Goal: Information Seeking & Learning: Find specific fact

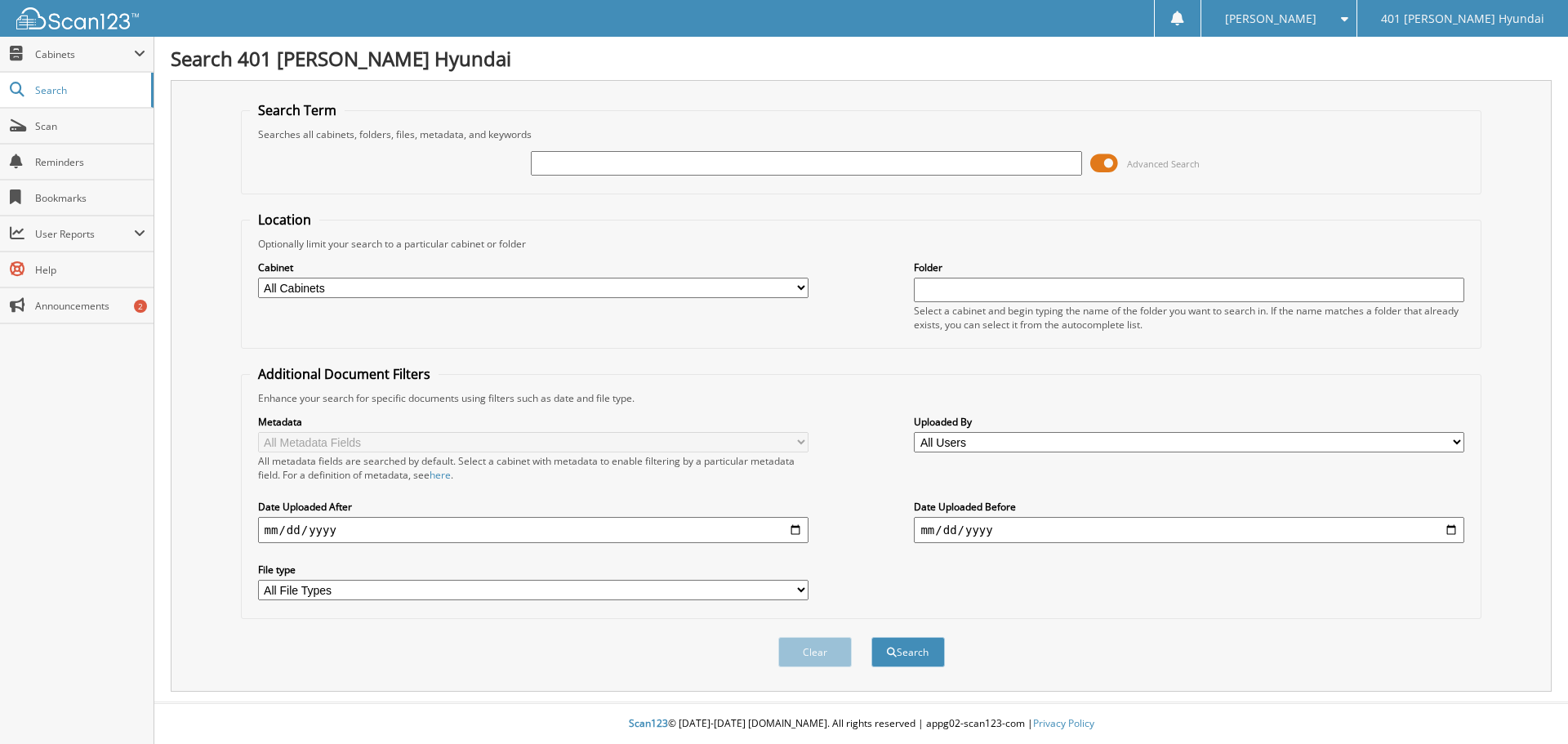
click at [866, 170] on input "text" at bounding box center [806, 163] width 550 height 24
type input "MARIA BURN"
click at [1095, 165] on span at bounding box center [1104, 163] width 28 height 24
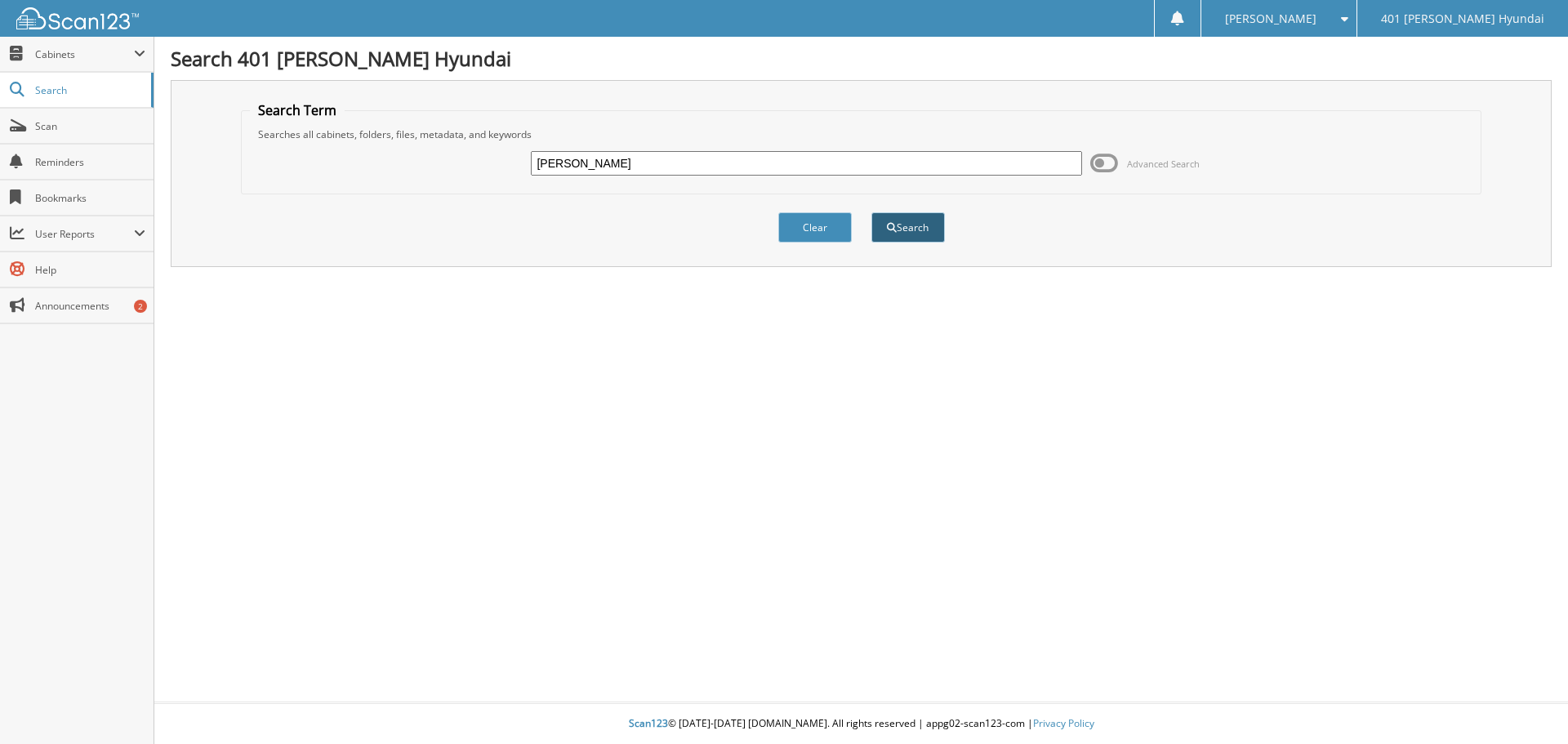
click at [898, 229] on button "Search" at bounding box center [908, 227] width 73 height 30
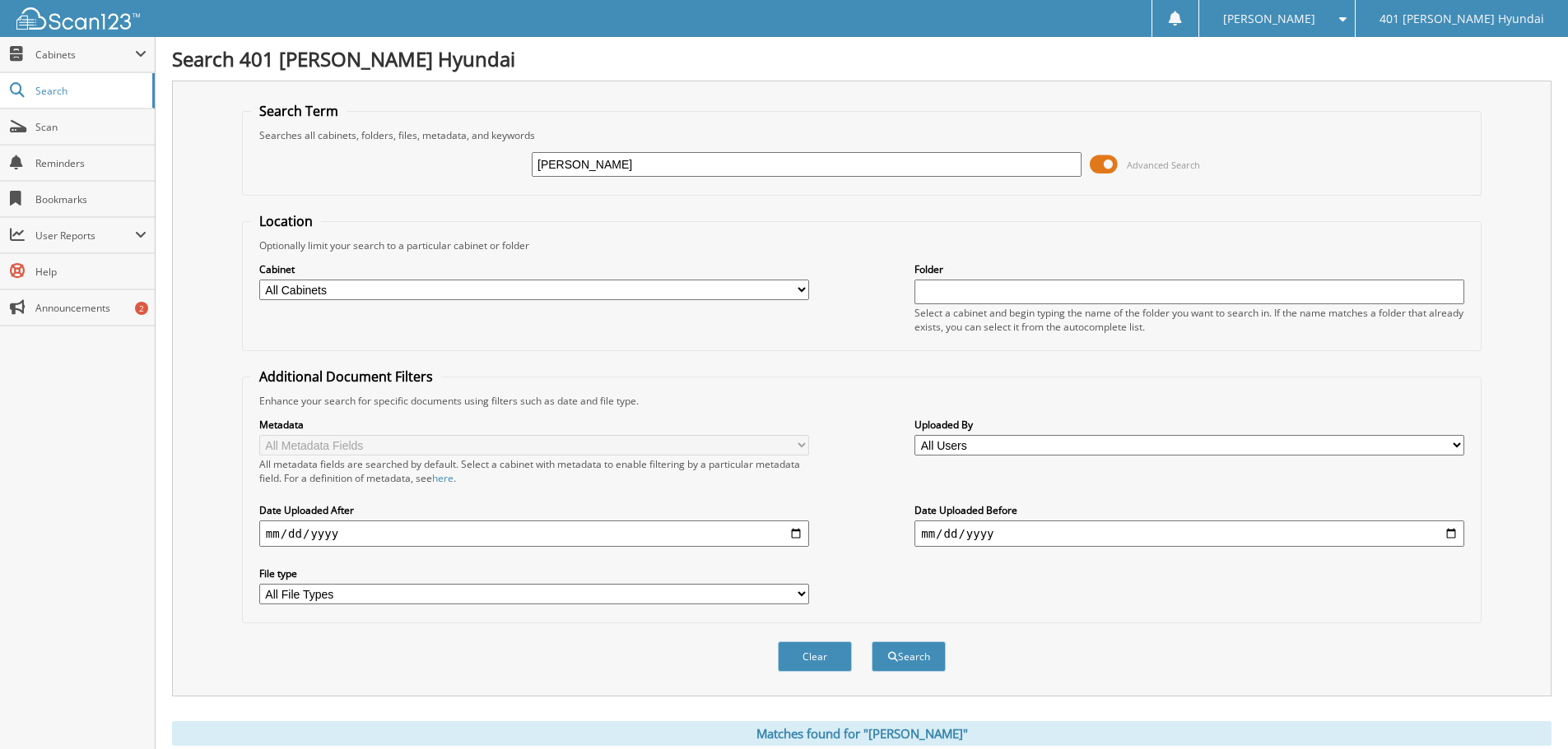
click at [1091, 158] on span at bounding box center [1104, 165] width 28 height 25
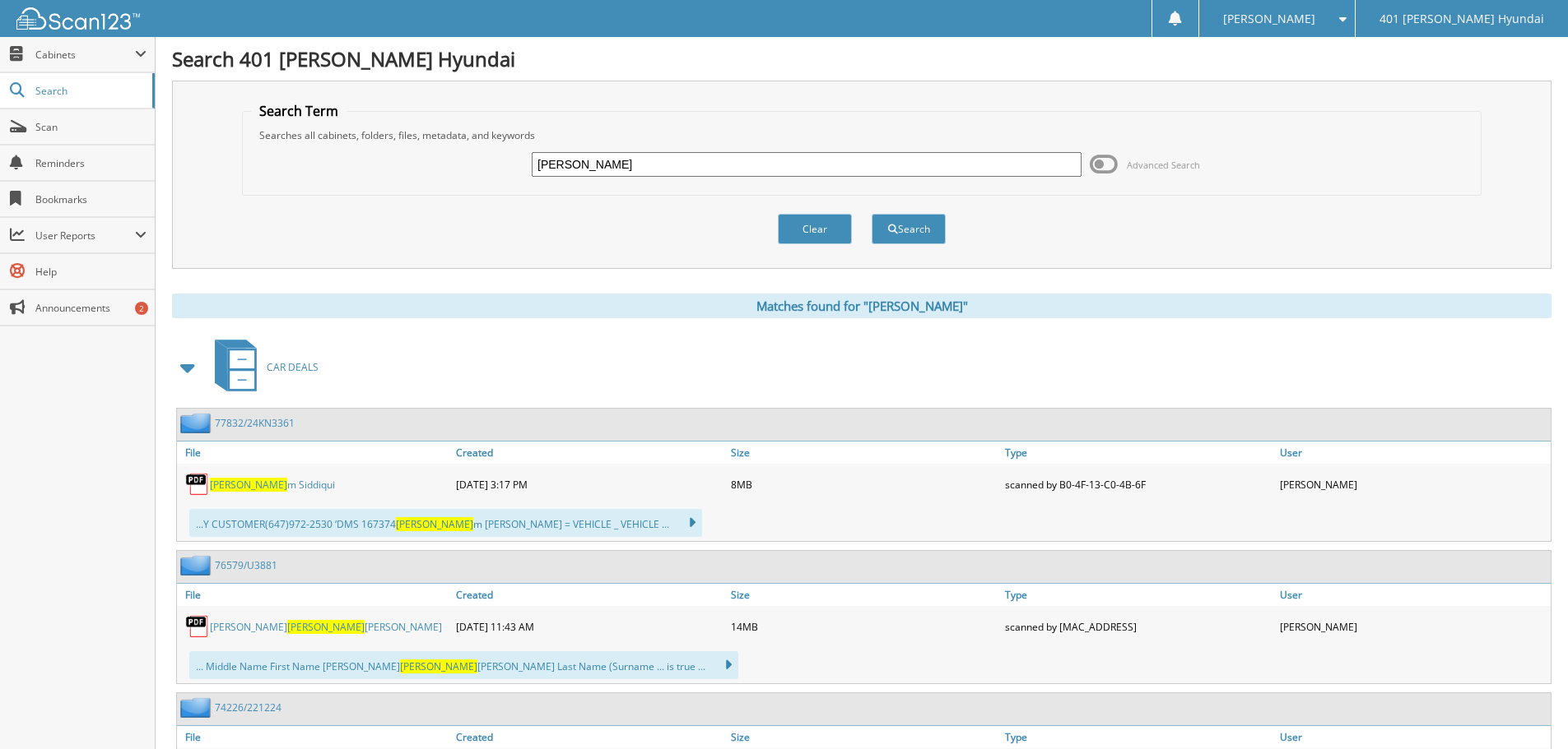
click at [590, 173] on input "[PERSON_NAME]" at bounding box center [806, 165] width 550 height 25
type input "[PERSON_NAME]"
click at [918, 228] on button "Search" at bounding box center [908, 229] width 74 height 30
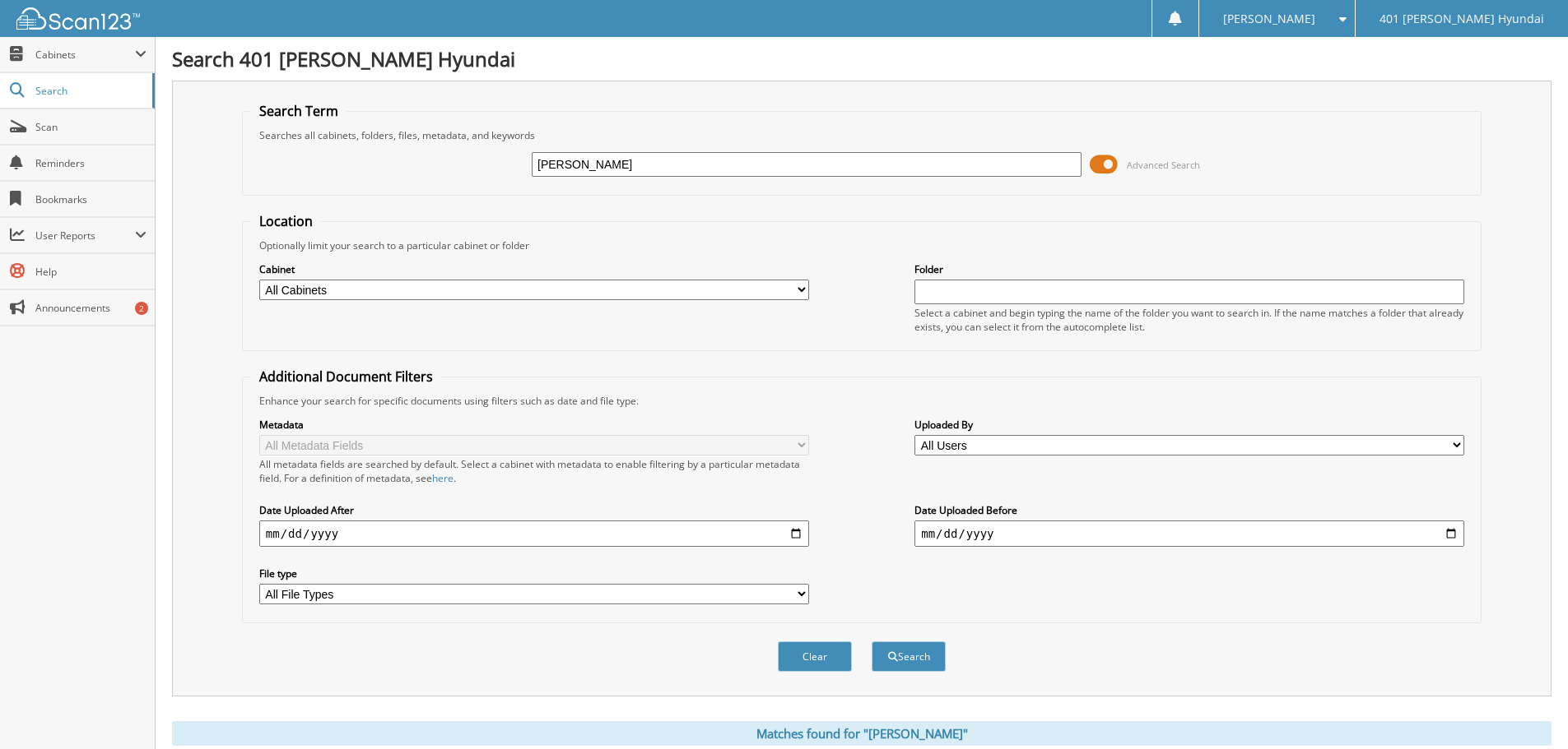
click at [1101, 170] on span at bounding box center [1104, 165] width 28 height 25
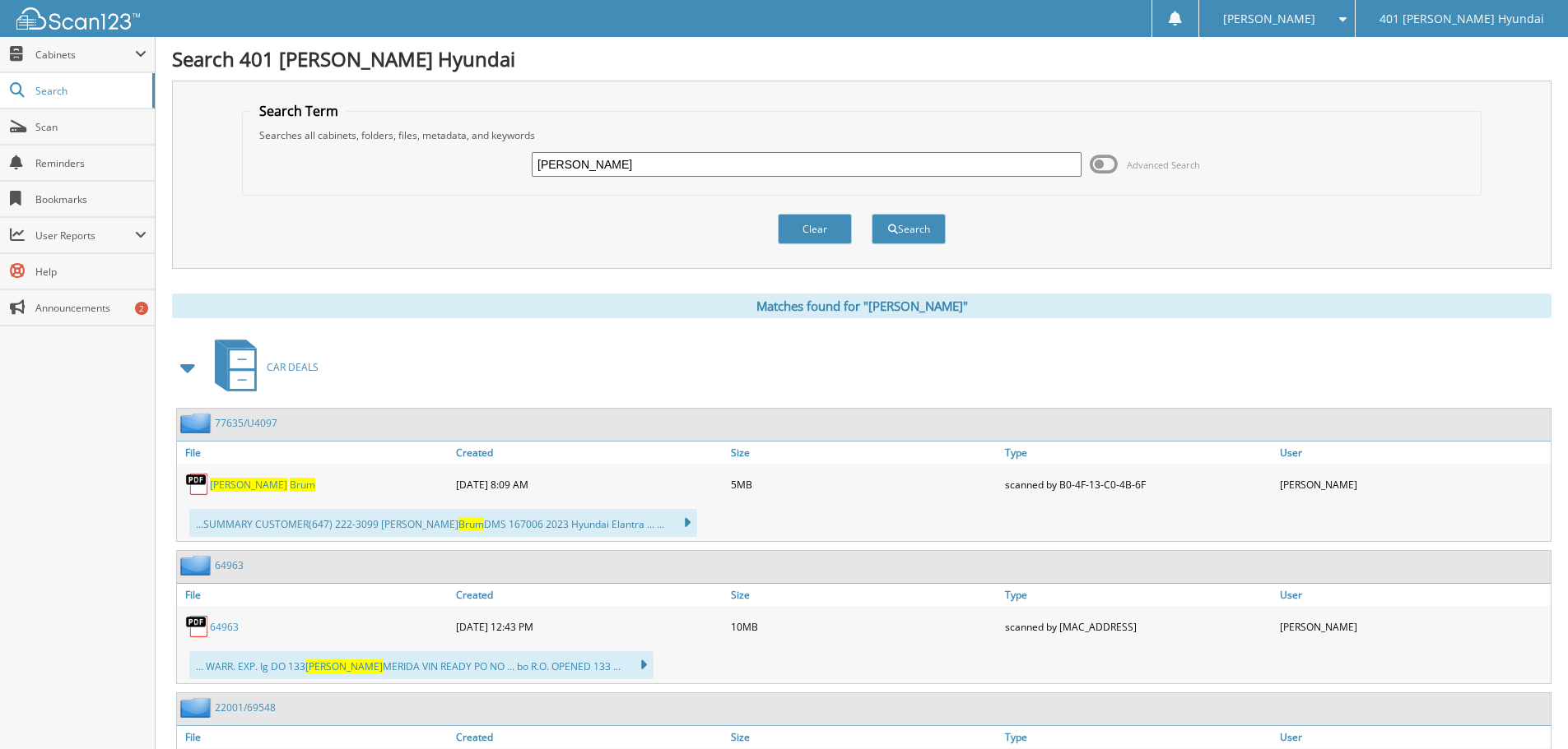
scroll to position [82, 0]
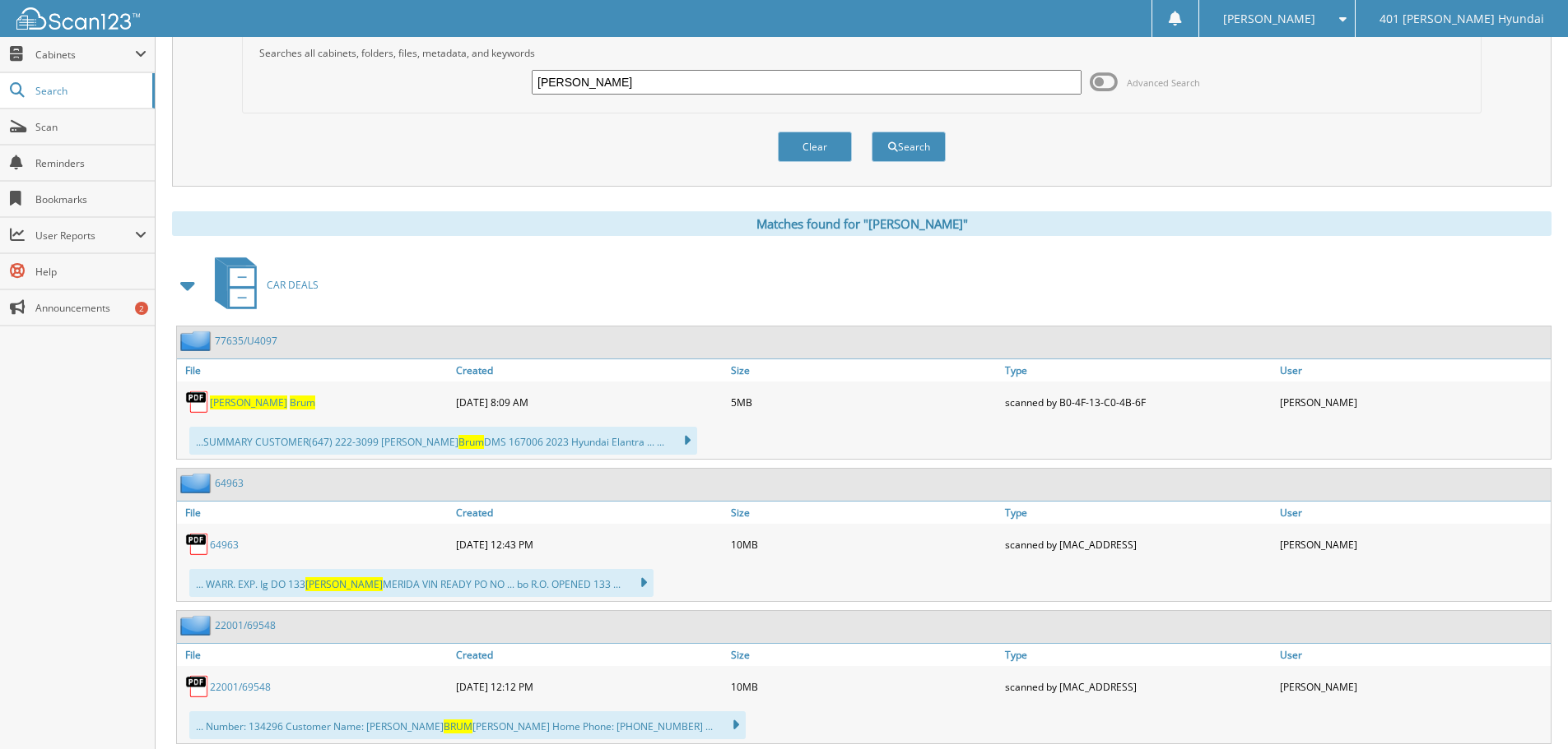
click at [235, 338] on link "77635/U4097" at bounding box center [246, 340] width 62 height 14
